Goal: Find specific page/section: Find specific page/section

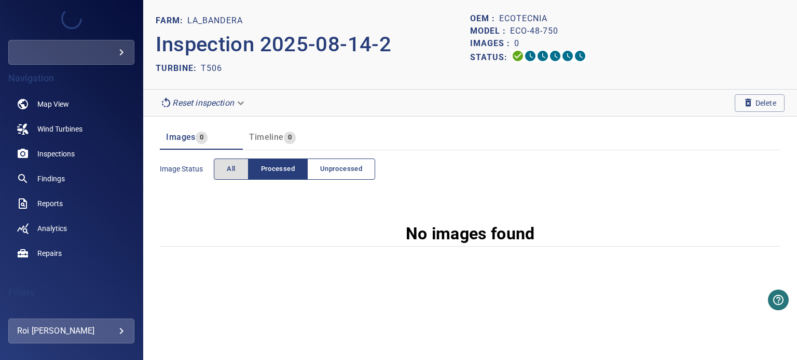
click at [345, 169] on span "Unprocessed" at bounding box center [341, 169] width 42 height 12
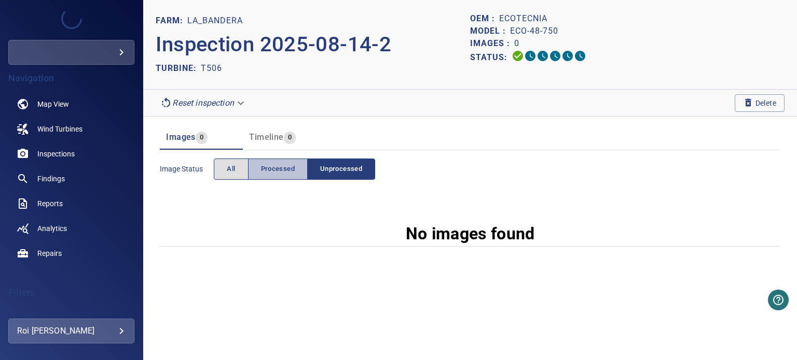
click at [284, 171] on span "Processed" at bounding box center [278, 169] width 34 height 12
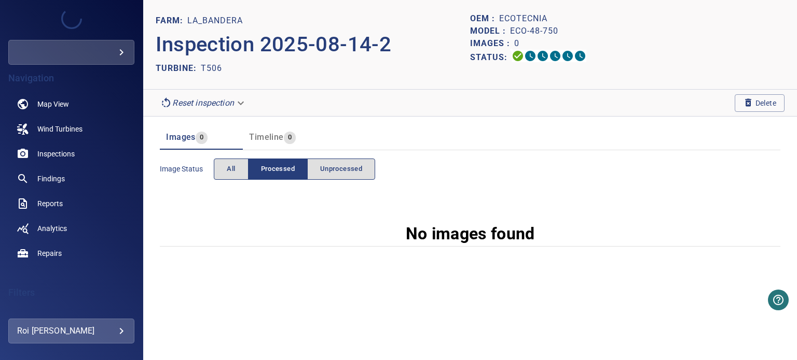
click at [234, 165] on span "All" at bounding box center [231, 169] width 8 height 12
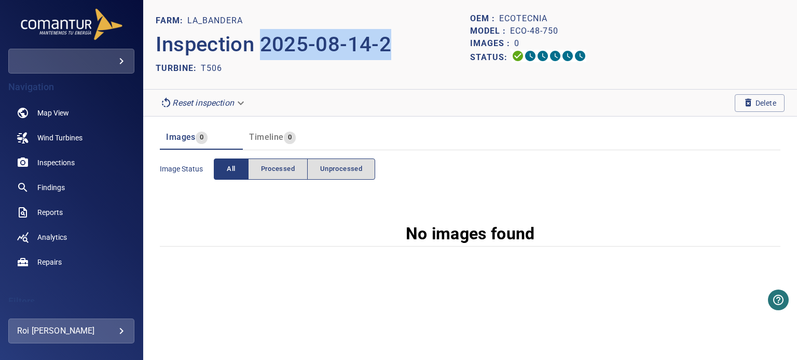
drag, startPoint x: 402, startPoint y: 48, endPoint x: 264, endPoint y: 43, distance: 137.5
click at [264, 43] on p "Inspection 2025-08-14-2" at bounding box center [313, 44] width 314 height 31
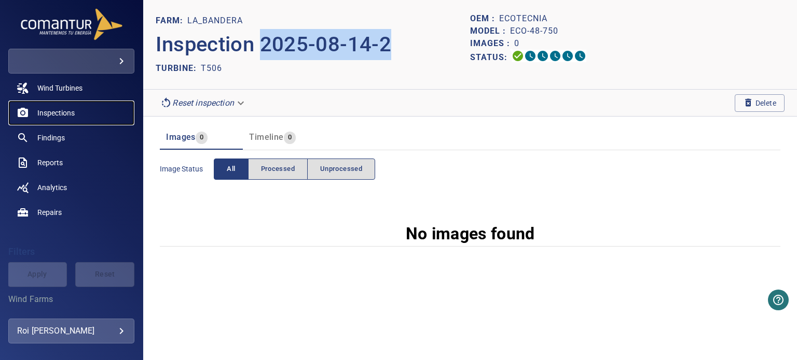
scroll to position [156, 0]
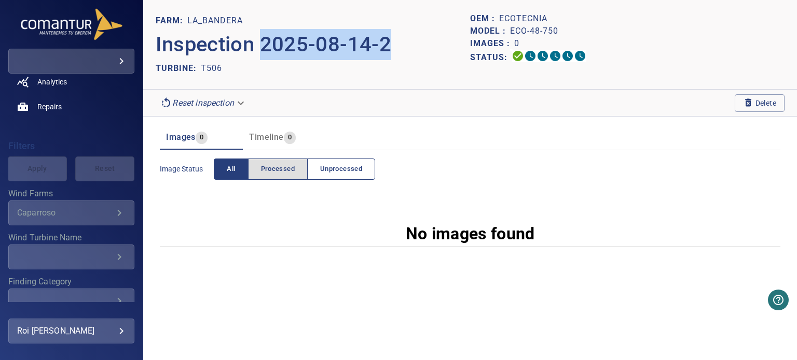
click at [359, 171] on span "Unprocessed" at bounding box center [341, 169] width 42 height 12
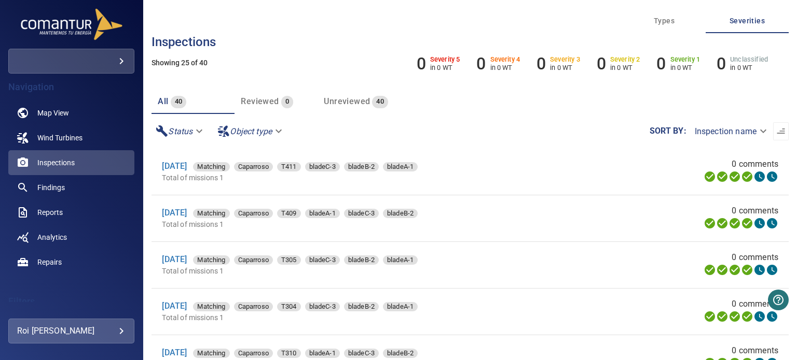
scroll to position [156, 0]
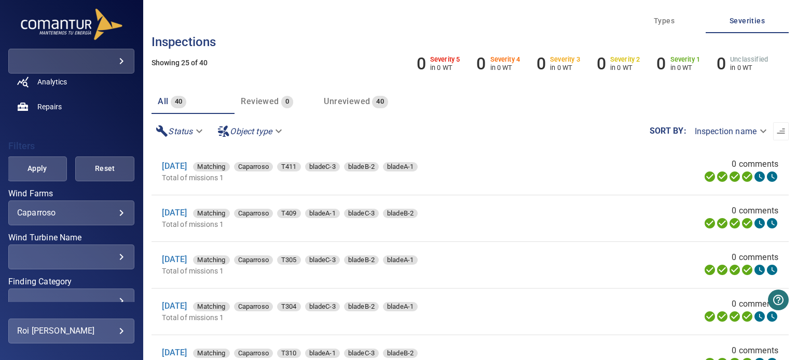
click at [87, 259] on div "​" at bounding box center [71, 257] width 108 height 10
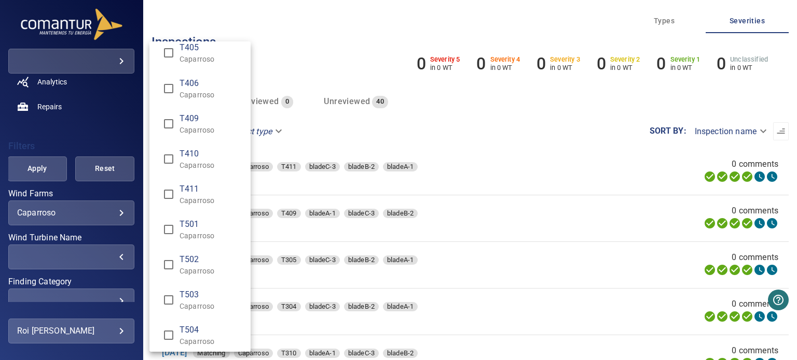
scroll to position [1179, 0]
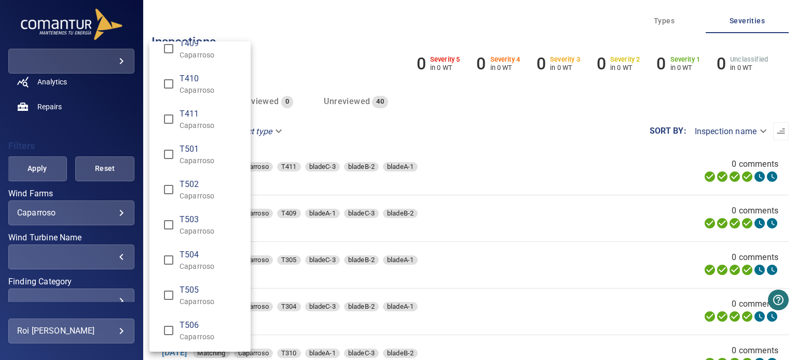
click at [180, 326] on span "T506" at bounding box center [210, 325] width 63 height 12
type input "**********"
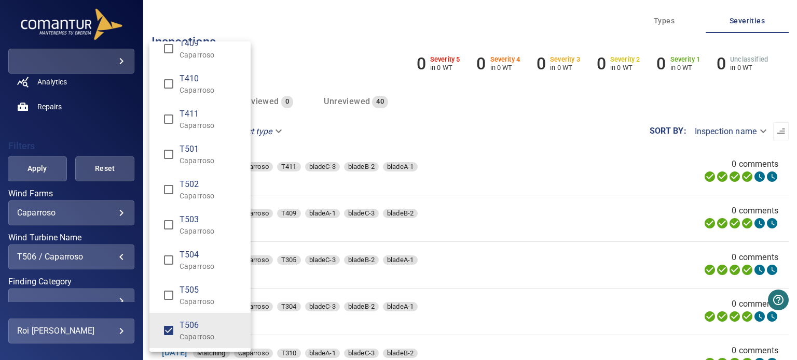
click at [304, 64] on div "Wind Turbine Name" at bounding box center [398, 180] width 797 height 360
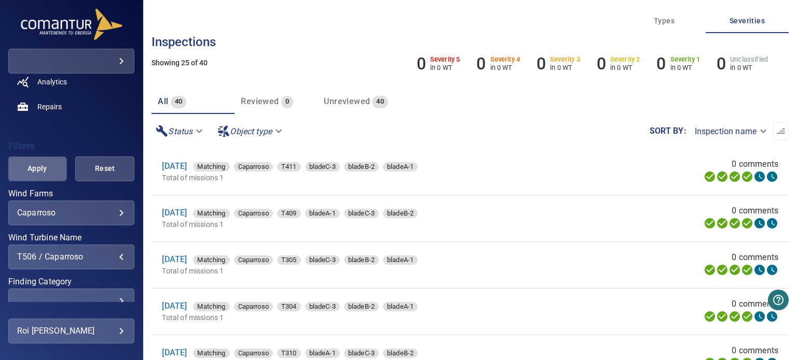
click at [39, 172] on span "Apply" at bounding box center [37, 168] width 33 height 13
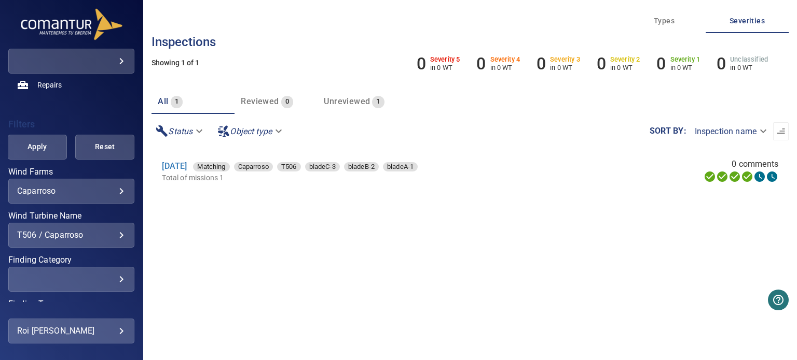
scroll to position [253, 0]
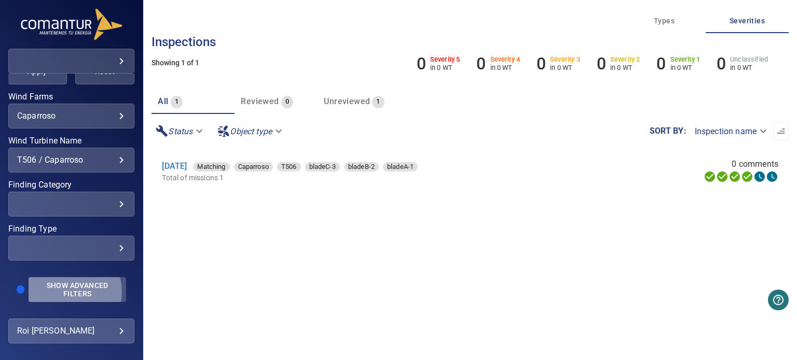
click at [68, 292] on span "Show Advanced Filters" at bounding box center [78, 290] width 86 height 17
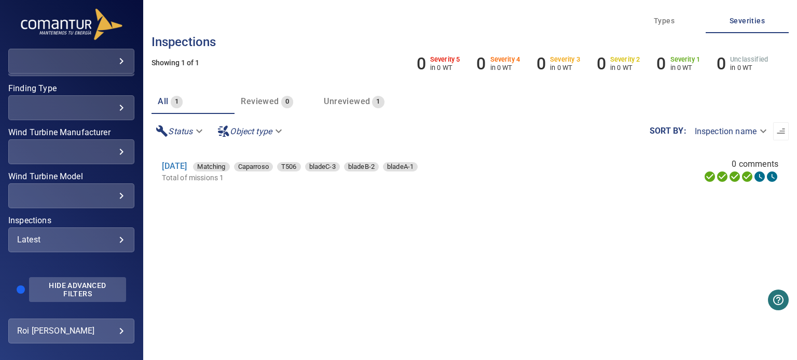
click at [85, 283] on span "Hide Advanced Filters" at bounding box center [77, 290] width 85 height 17
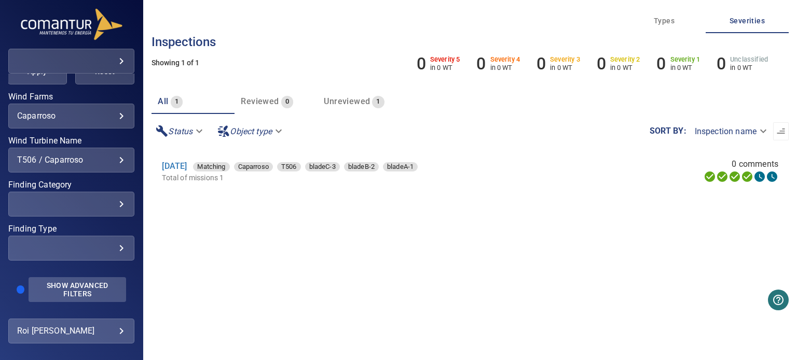
click at [85, 283] on span "Show Advanced Filters" at bounding box center [78, 290] width 86 height 17
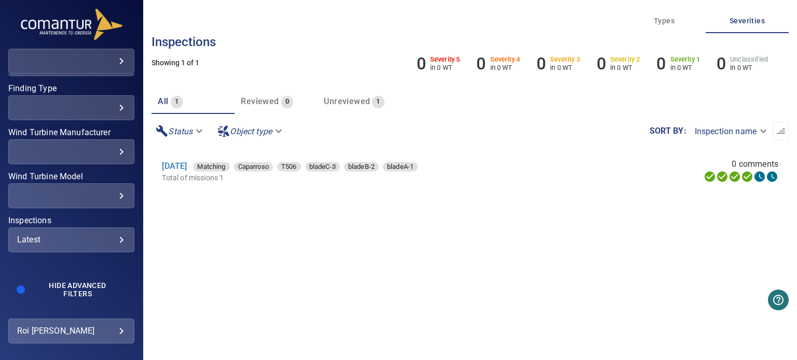
click at [96, 248] on div "Latest ****** ​" at bounding box center [71, 240] width 126 height 25
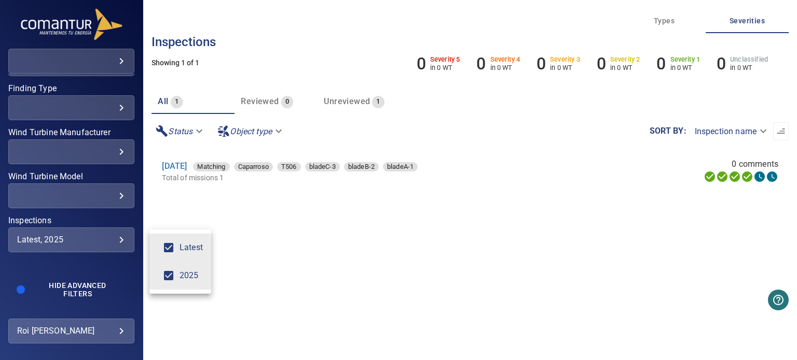
type input "****"
click at [157, 212] on div "Inspections" at bounding box center [398, 180] width 797 height 360
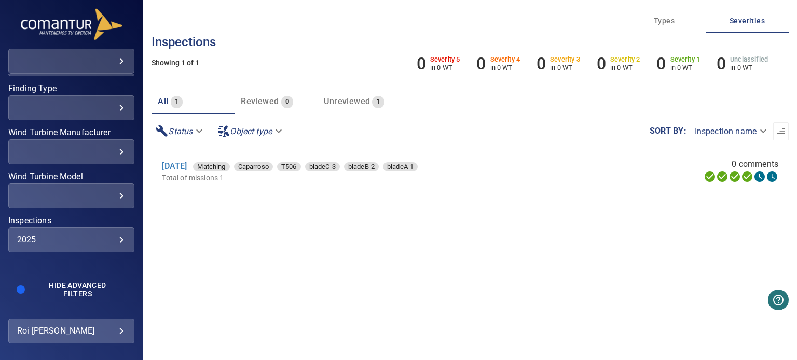
scroll to position [186, 0]
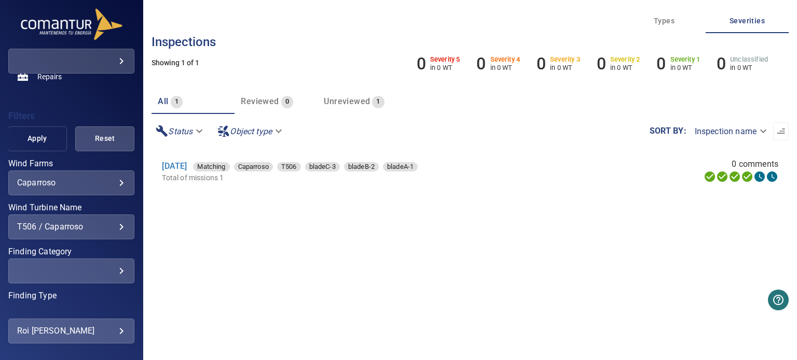
click at [45, 141] on span "Apply" at bounding box center [37, 138] width 33 height 13
click at [89, 186] on body "**********" at bounding box center [398, 180] width 797 height 360
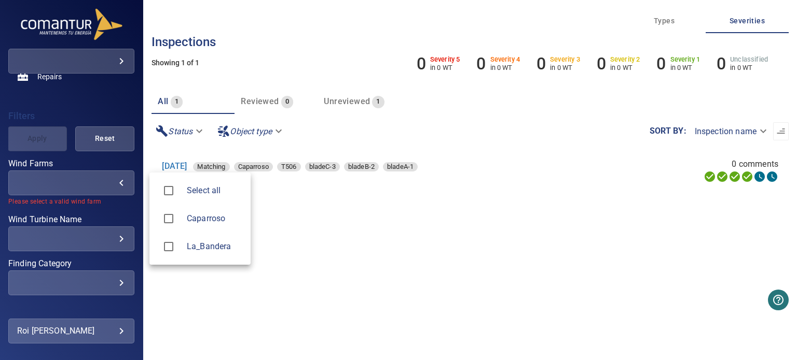
type input "**********"
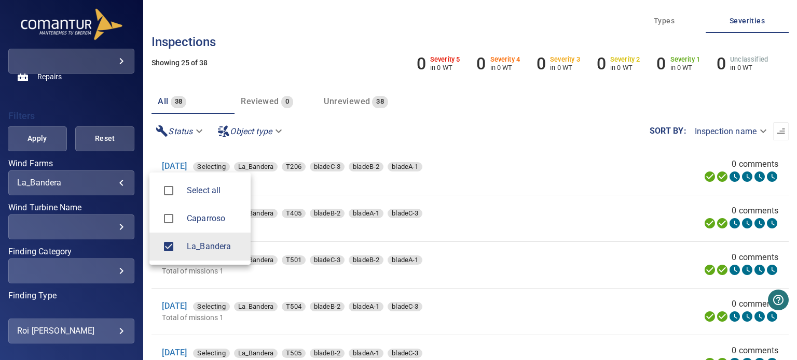
click at [109, 223] on div at bounding box center [398, 180] width 797 height 360
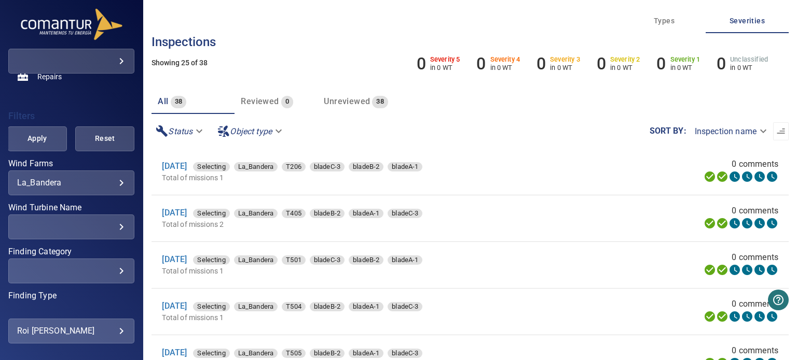
click at [112, 224] on div "​" at bounding box center [71, 227] width 108 height 10
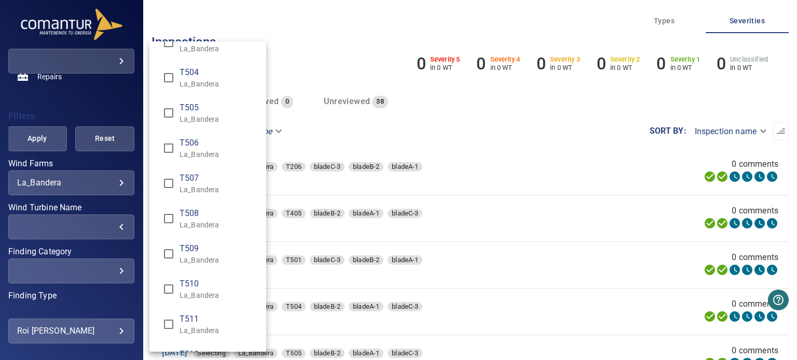
scroll to position [1146, 0]
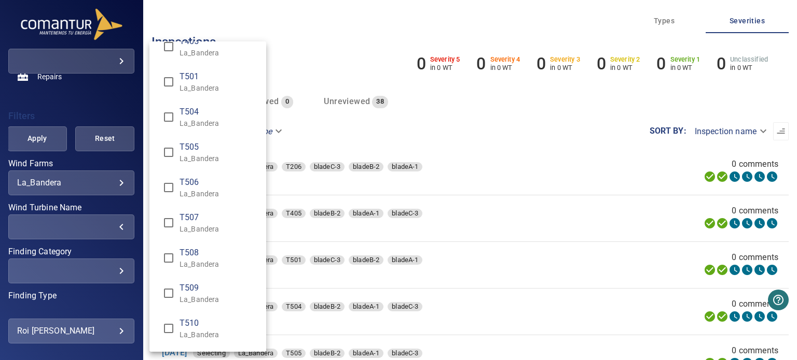
type input "**********"
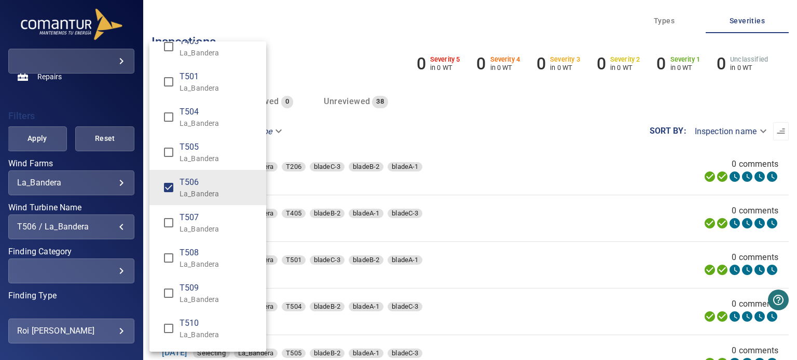
click at [21, 148] on div "Wind Turbine Name" at bounding box center [398, 180] width 797 height 360
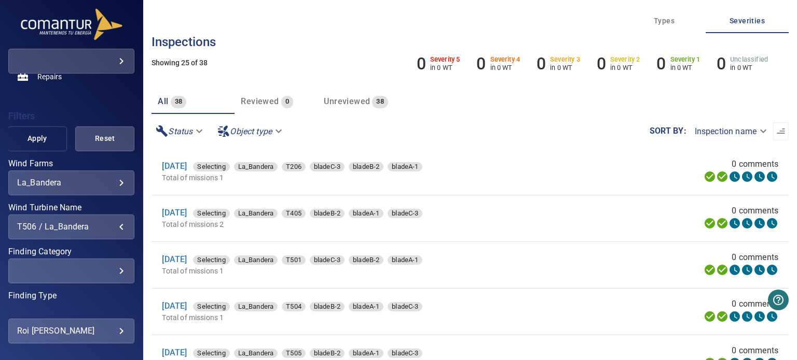
click at [23, 143] on span "Apply" at bounding box center [37, 138] width 33 height 13
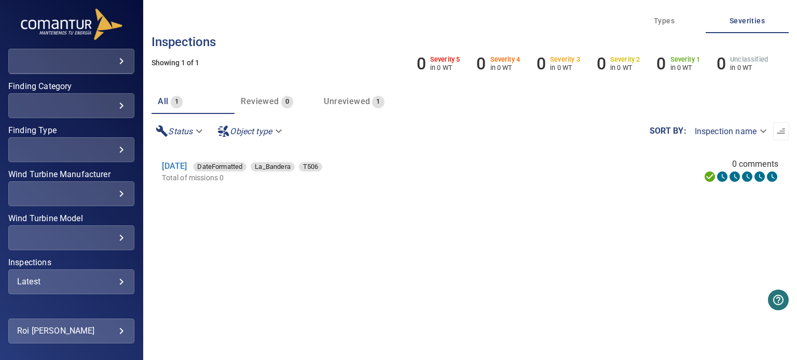
scroll to position [393, 0]
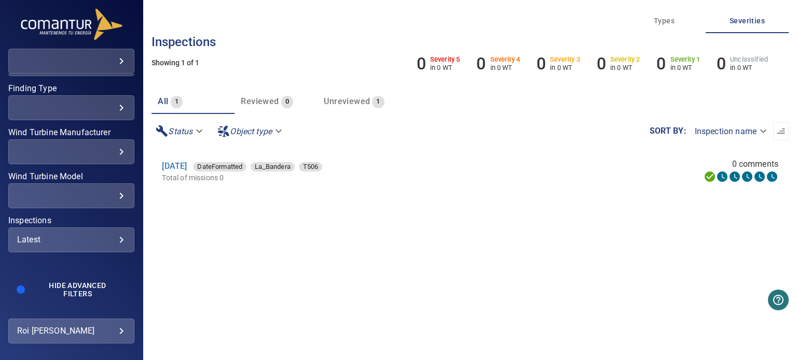
click at [107, 240] on div "Latest" at bounding box center [71, 240] width 108 height 10
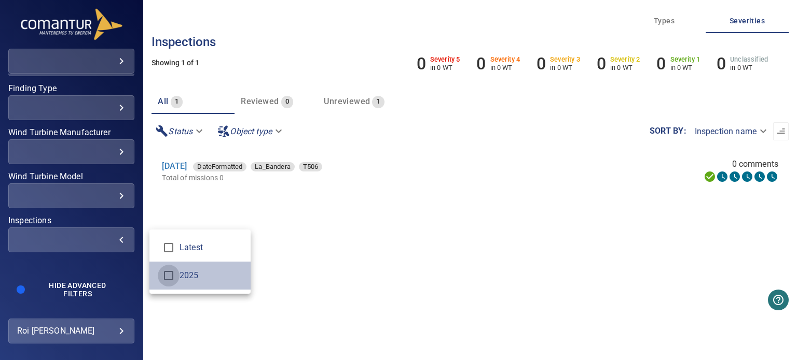
type input "****"
click at [73, 271] on div "Inspections" at bounding box center [398, 180] width 797 height 360
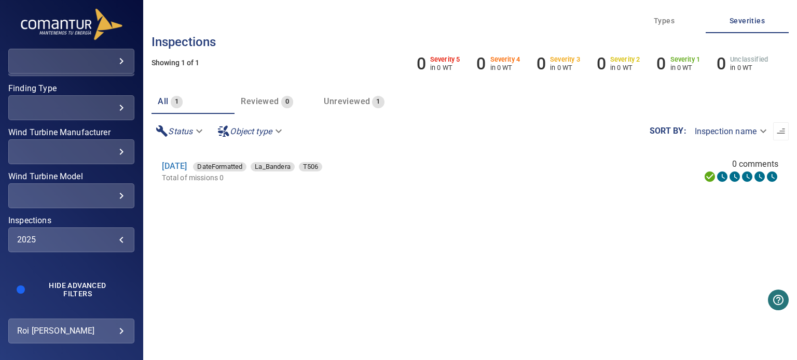
scroll to position [134, 0]
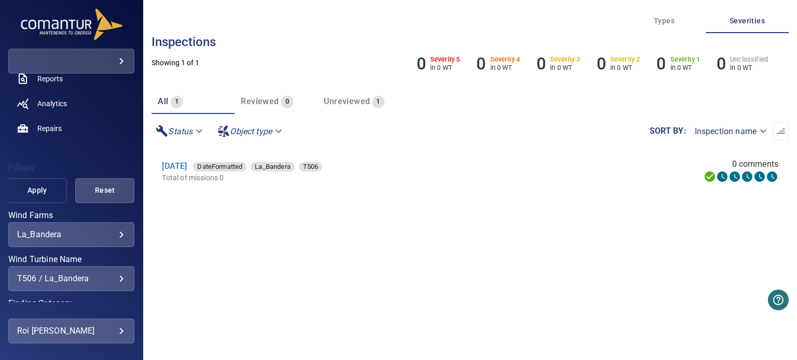
click at [25, 187] on span "Apply" at bounding box center [37, 190] width 33 height 13
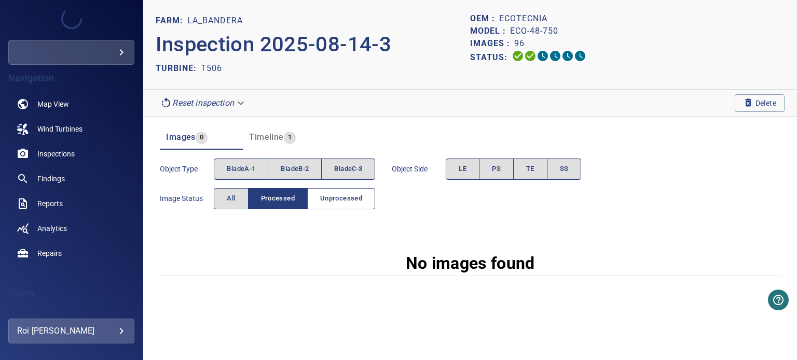
click at [356, 191] on button "Unprocessed" at bounding box center [341, 198] width 68 height 21
